Goal: Transaction & Acquisition: Purchase product/service

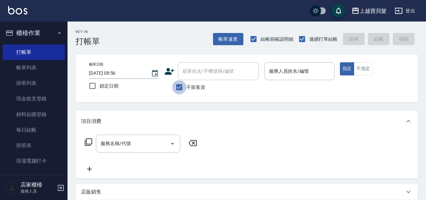
click at [180, 85] on input "不留客資" at bounding box center [179, 87] width 14 height 14
checkbox input "false"
click at [193, 75] on input "顧客姓名/手機號碼/編號" at bounding box center [213, 71] width 65 height 12
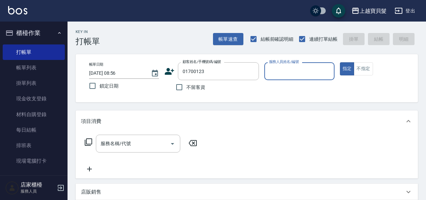
type input "[PERSON_NAME]/01700123_[PERSON_NAME]/01700123"
type input "Ponny-11"
click at [89, 148] on div "服務名稱/代號 服務名稱/代號" at bounding box center [141, 144] width 120 height 18
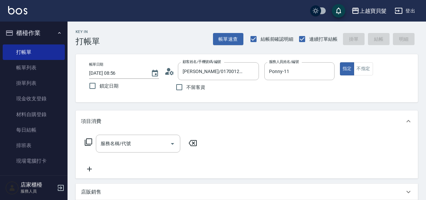
click at [88, 143] on icon at bounding box center [88, 142] width 8 height 8
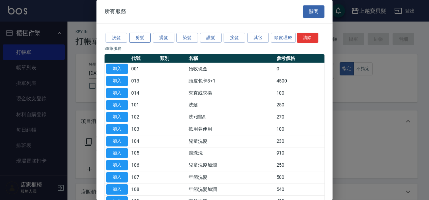
click at [140, 37] on button "剪髮" at bounding box center [140, 38] width 22 height 10
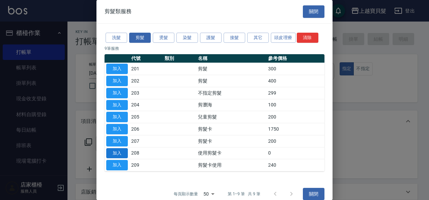
click at [115, 154] on button "加入" at bounding box center [117, 153] width 22 height 10
type input "使用剪髮卡(208)"
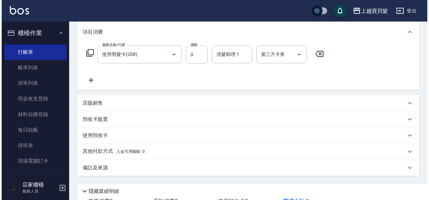
scroll to position [141, 0]
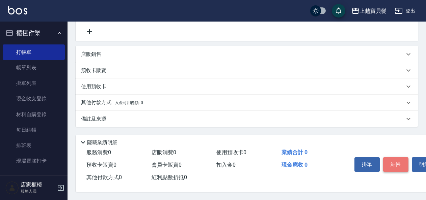
click at [394, 162] on button "結帳" at bounding box center [395, 165] width 25 height 14
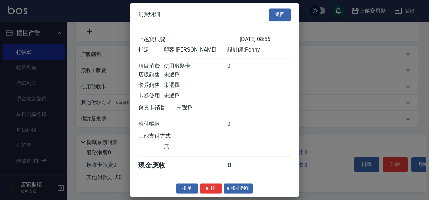
scroll to position [2, 0]
click at [243, 190] on button "結帳並列印" at bounding box center [238, 189] width 29 height 10
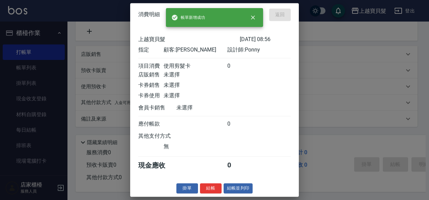
type input "[DATE] 14:08"
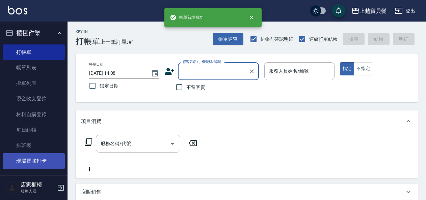
scroll to position [0, 0]
